Goal: Find specific page/section: Find specific page/section

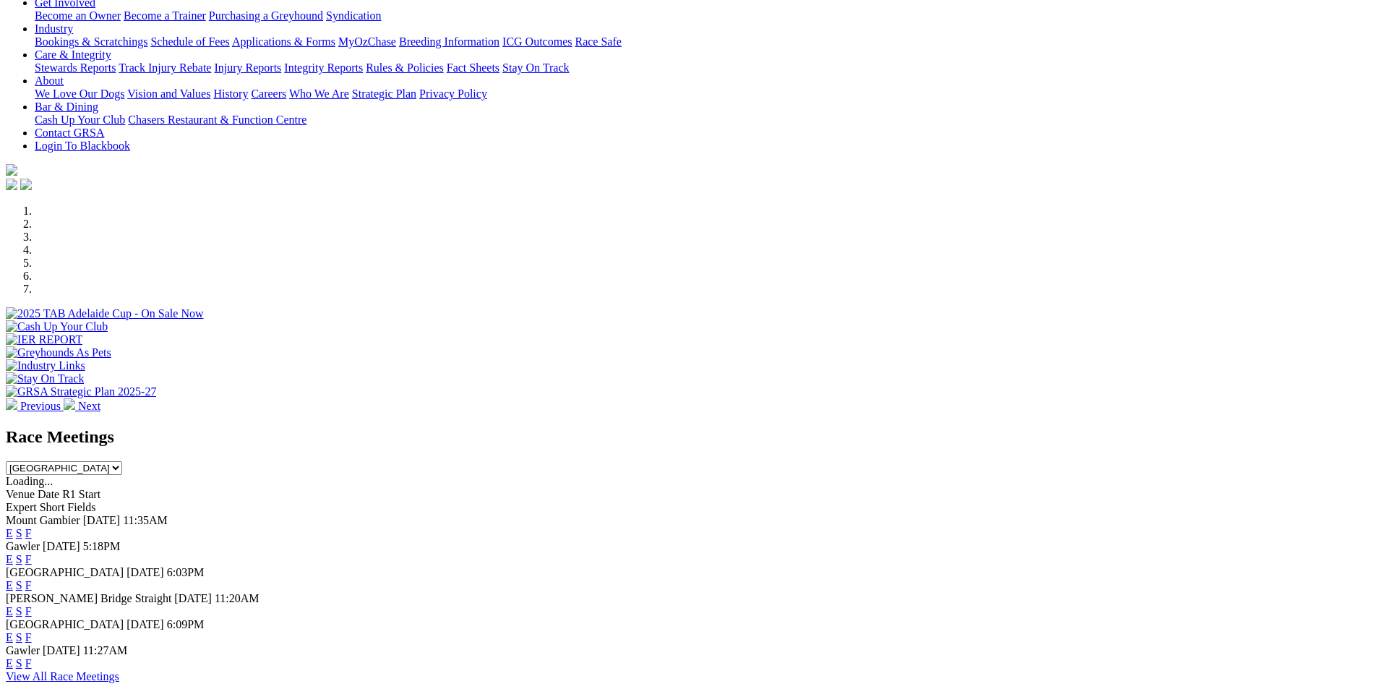
scroll to position [490, 0]
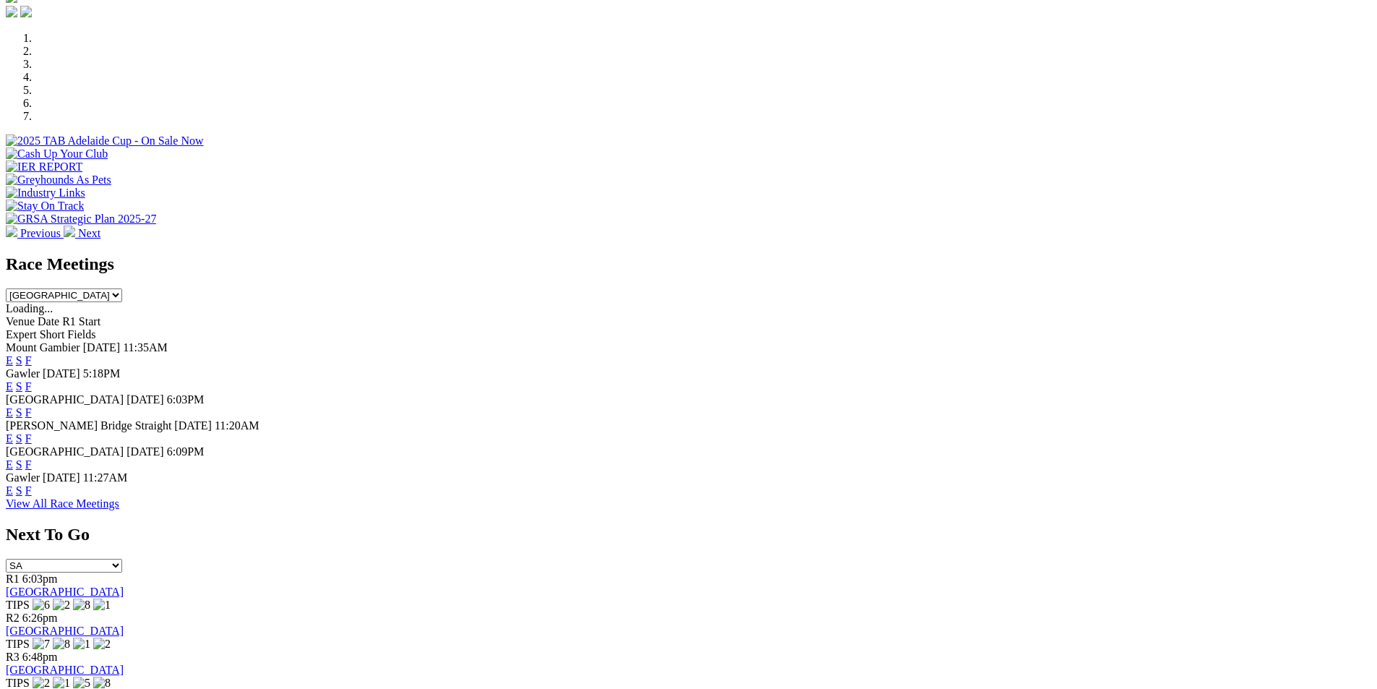
click at [32, 406] on link "F" at bounding box center [28, 412] width 7 height 12
